Goal: Task Accomplishment & Management: Manage account settings

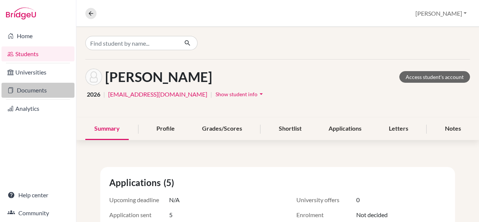
click at [42, 89] on link "Documents" at bounding box center [37, 90] width 73 height 15
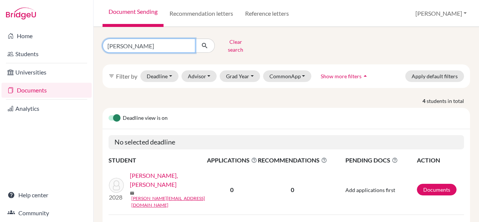
click at [157, 42] on input "anoushka" at bounding box center [149, 46] width 93 height 14
type input "a"
type input "aadi gupta"
click button "submit" at bounding box center [205, 46] width 20 height 14
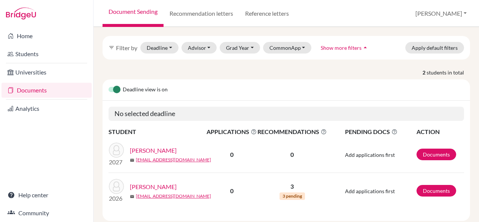
scroll to position [40, 0]
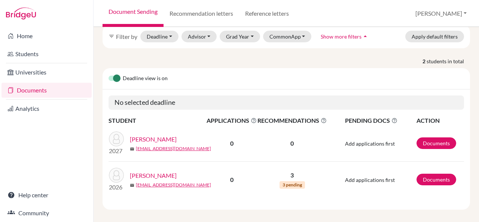
click at [165, 171] on link "[PERSON_NAME]" at bounding box center [153, 175] width 47 height 9
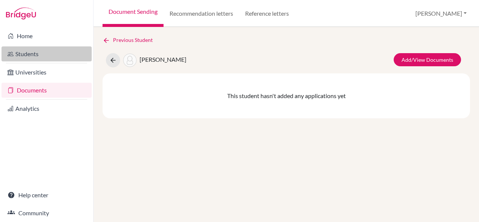
click at [26, 51] on link "Students" at bounding box center [46, 53] width 90 height 15
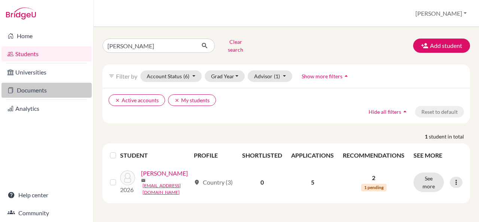
click at [61, 89] on link "Documents" at bounding box center [46, 90] width 90 height 15
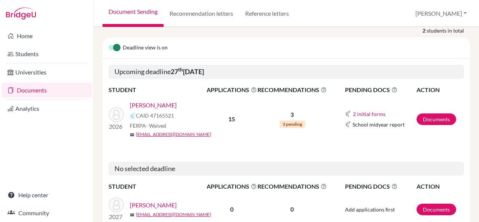
scroll to position [43, 0]
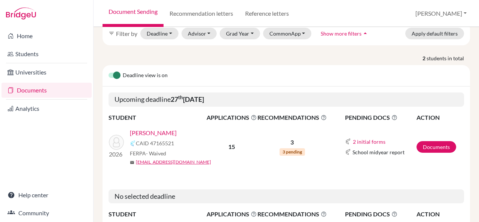
click at [170, 128] on link "[PERSON_NAME]" at bounding box center [153, 132] width 47 height 9
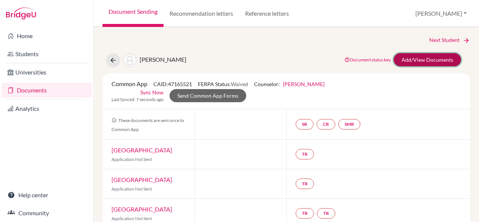
click at [407, 59] on link "Add/View Documents" at bounding box center [427, 59] width 67 height 13
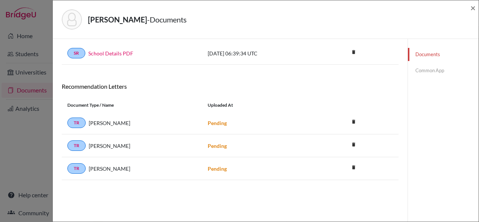
scroll to position [39, 0]
